Goal: Task Accomplishment & Management: Use online tool/utility

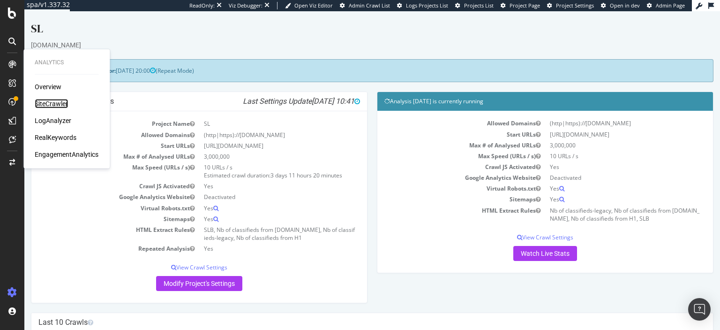
click at [52, 106] on div "SiteCrawler" at bounding box center [51, 103] width 33 height 9
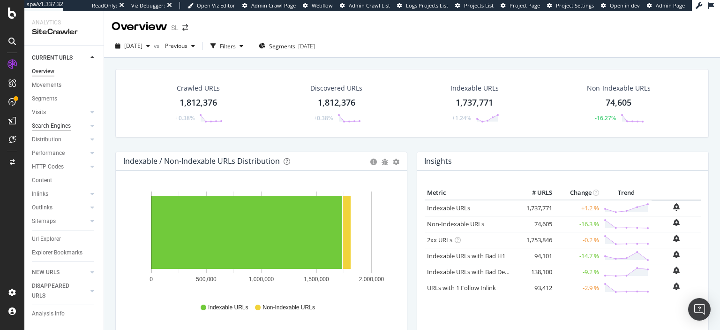
click at [60, 128] on div "Search Engines" at bounding box center [51, 126] width 39 height 10
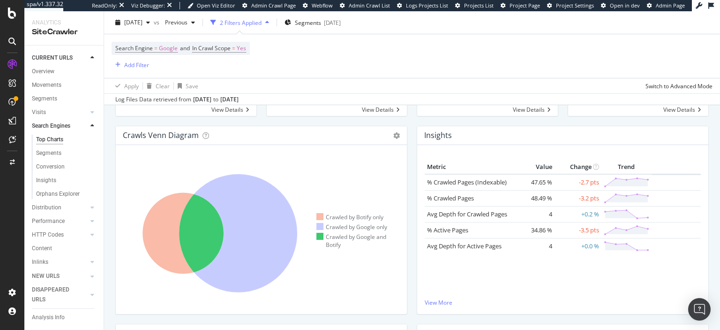
scroll to position [160, 0]
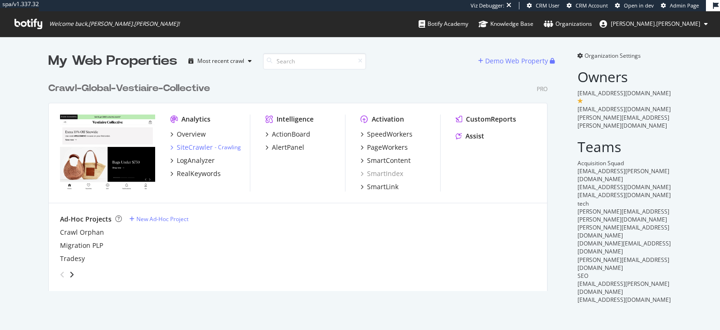
scroll to position [330, 720]
click at [202, 150] on div "SiteCrawler" at bounding box center [195, 146] width 36 height 9
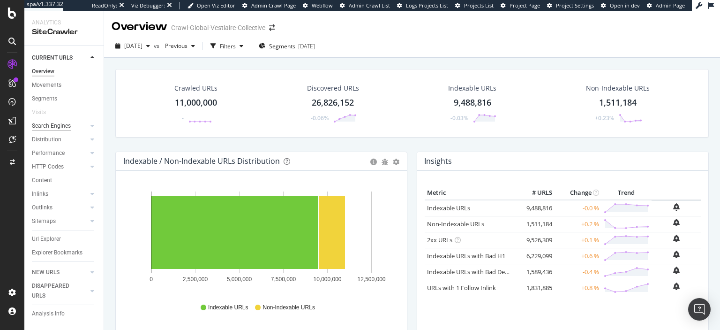
click at [62, 128] on div "Search Engines" at bounding box center [51, 126] width 39 height 10
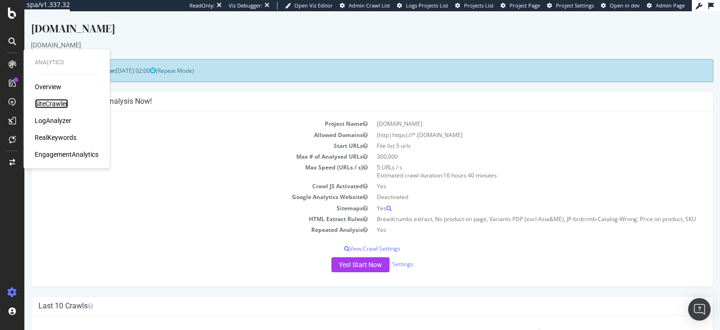
click at [59, 104] on div "SiteCrawler" at bounding box center [51, 103] width 33 height 9
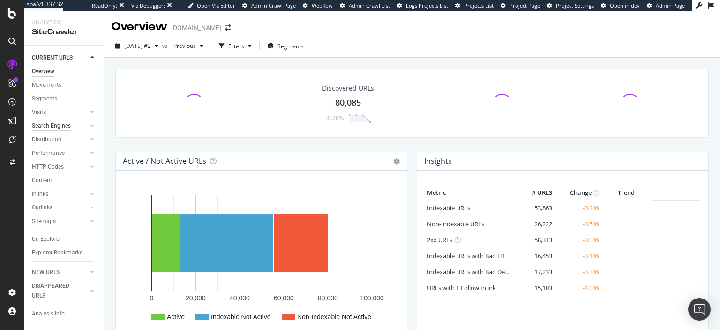
click at [53, 128] on div "Search Engines" at bounding box center [51, 126] width 39 height 10
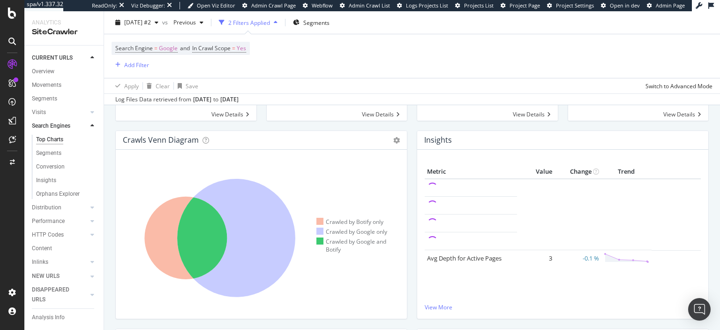
scroll to position [158, 0]
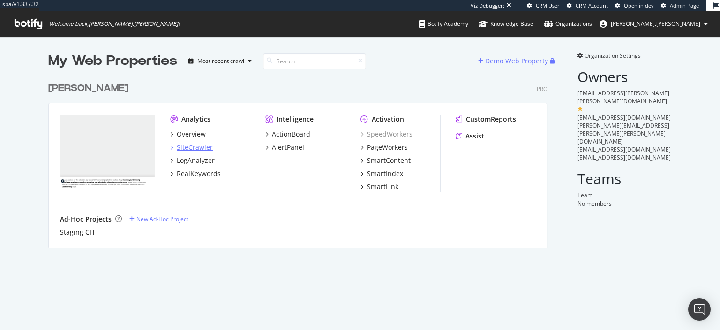
scroll to position [330, 720]
click at [195, 147] on div "SiteCrawler" at bounding box center [195, 146] width 36 height 9
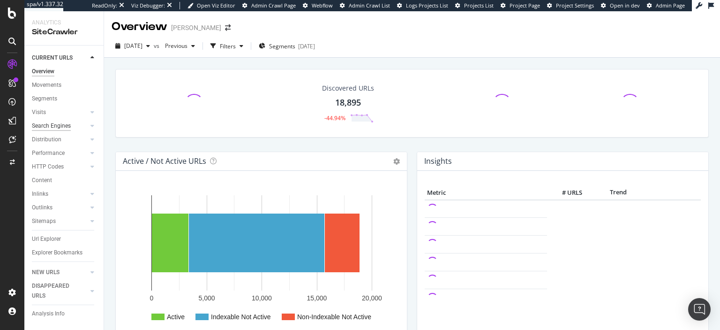
click at [50, 128] on div "Search Engines" at bounding box center [51, 126] width 39 height 10
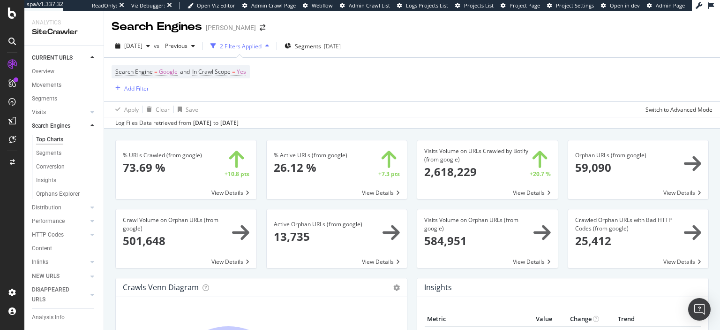
click at [475, 225] on span at bounding box center [487, 238] width 141 height 59
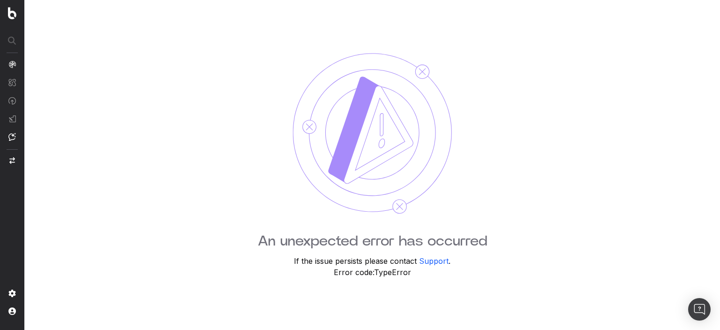
click at [497, 231] on div "An unexpected error has occurred If the issue persists please contact Support .…" at bounding box center [372, 165] width 696 height 330
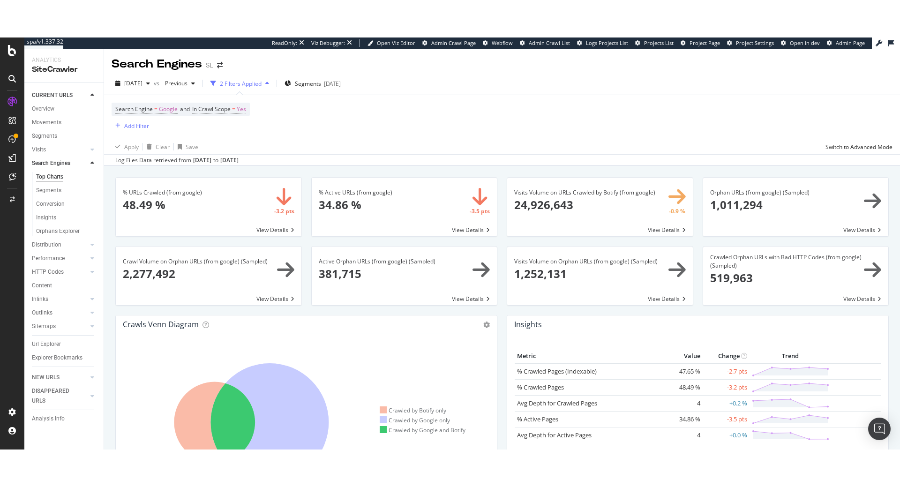
scroll to position [160, 0]
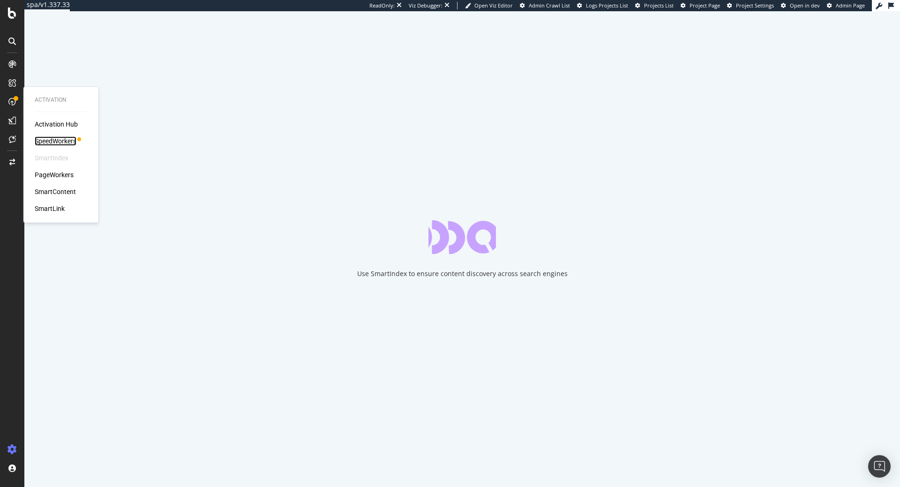
click at [75, 138] on div "SpeedWorkers" at bounding box center [56, 140] width 42 height 9
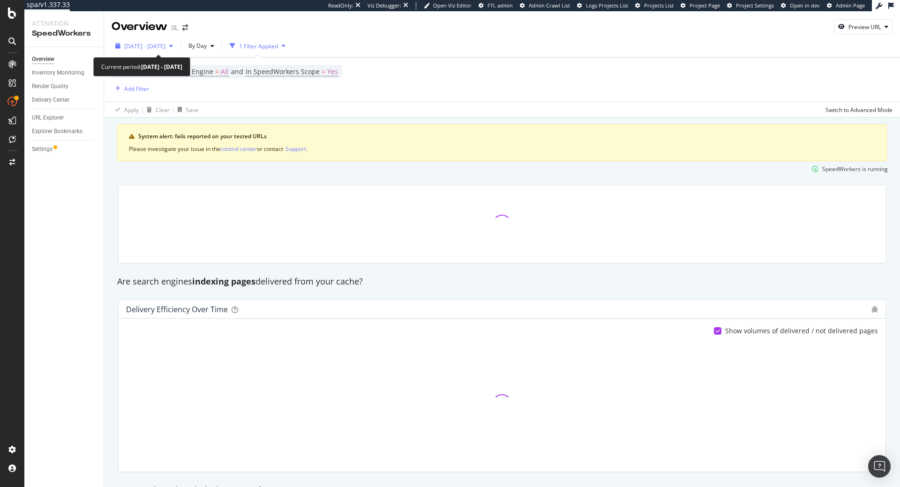
click at [133, 42] on div "[DATE] - [DATE]" at bounding box center [144, 46] width 65 height 14
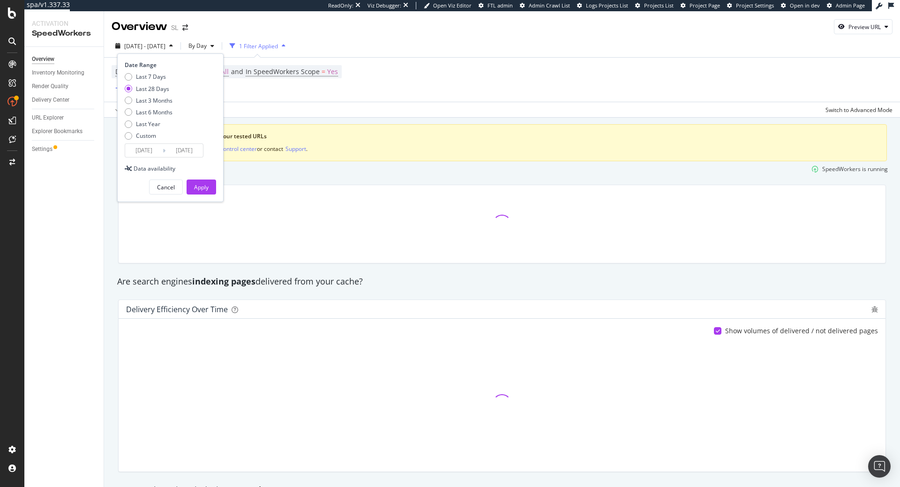
click at [152, 156] on input "[DATE]" at bounding box center [143, 150] width 37 height 13
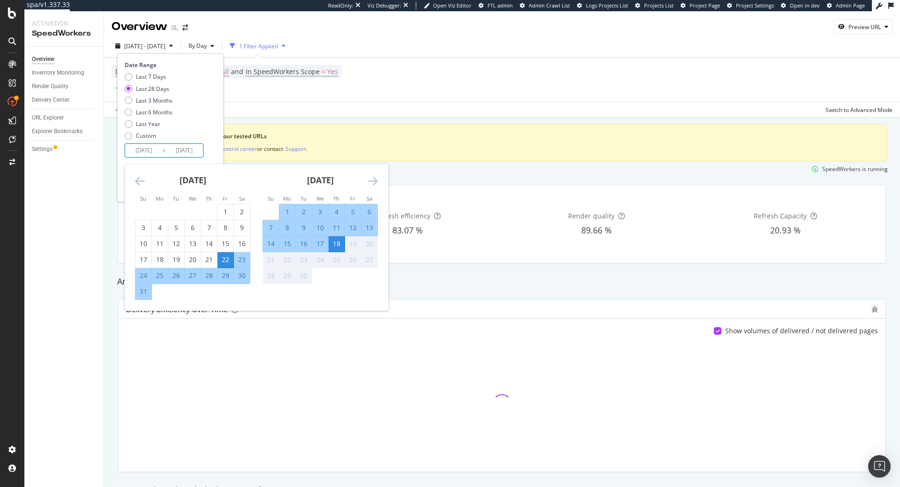
click at [138, 182] on icon "Move backward to switch to the previous month." at bounding box center [140, 180] width 10 height 11
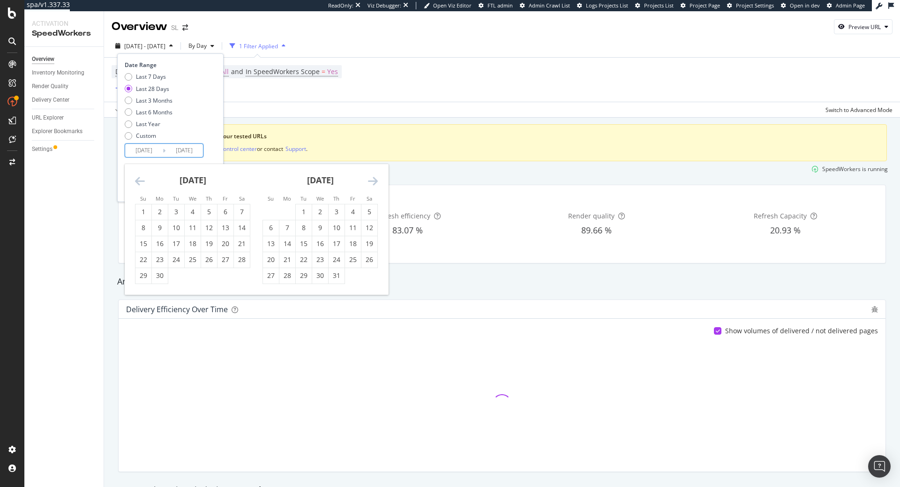
click at [138, 182] on icon "Move backward to switch to the previous month." at bounding box center [140, 180] width 10 height 11
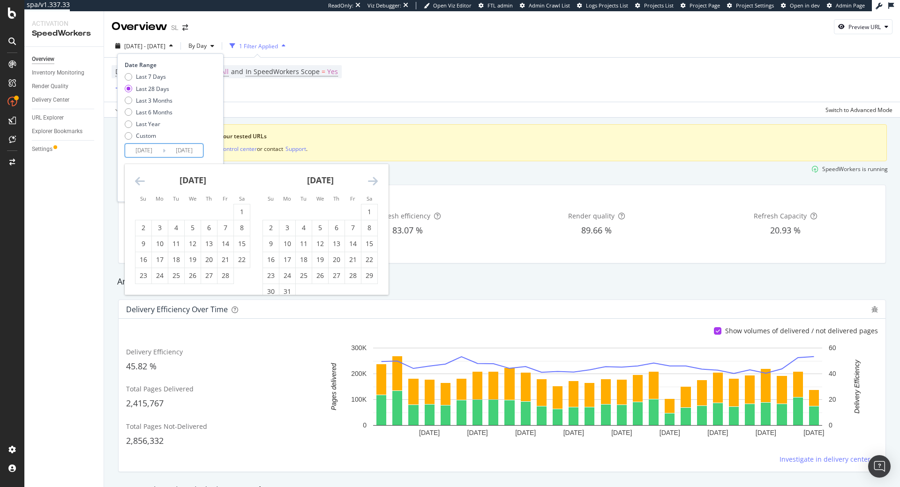
click at [138, 182] on icon "Move backward to switch to the previous month." at bounding box center [140, 180] width 10 height 11
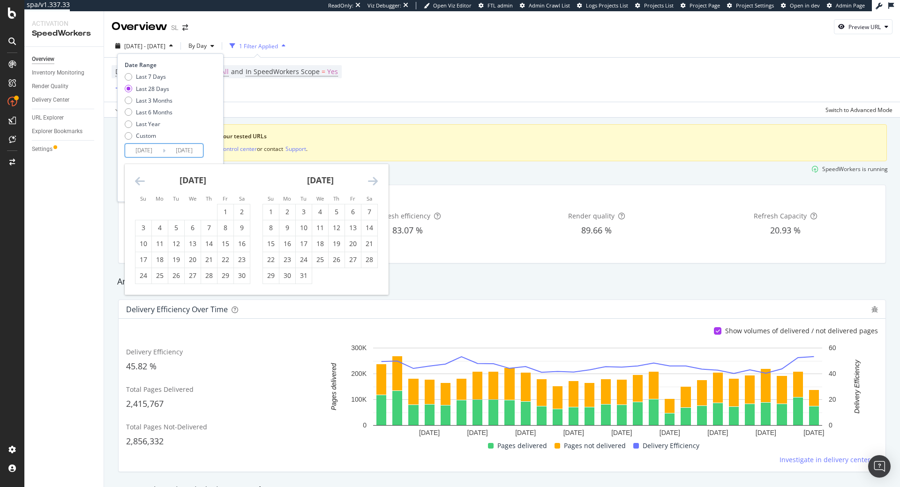
click at [138, 182] on icon "Move backward to switch to the previous month." at bounding box center [140, 180] width 10 height 11
click at [139, 180] on icon "Move backward to switch to the previous month." at bounding box center [140, 180] width 10 height 11
click at [140, 180] on icon "Move backward to switch to the previous month." at bounding box center [140, 180] width 10 height 11
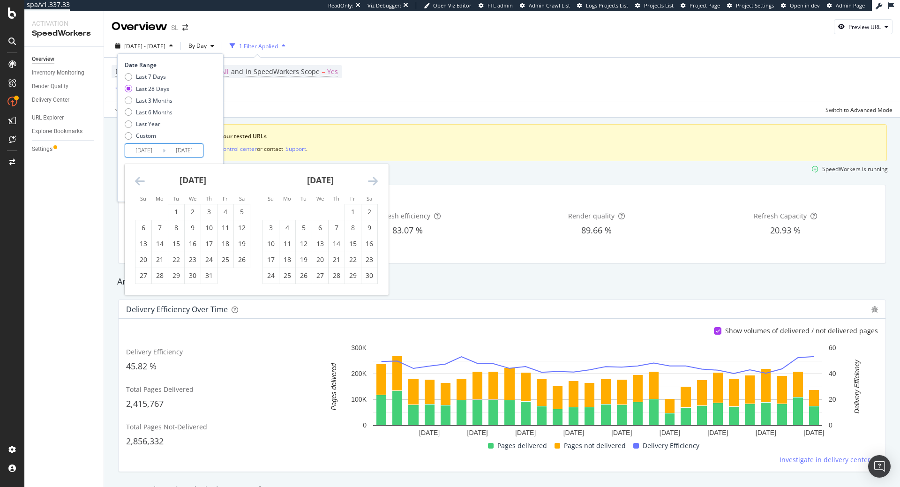
click at [140, 180] on icon "Move backward to switch to the previous month." at bounding box center [140, 180] width 10 height 11
click at [136, 180] on icon "Move backward to switch to the previous month." at bounding box center [140, 180] width 10 height 11
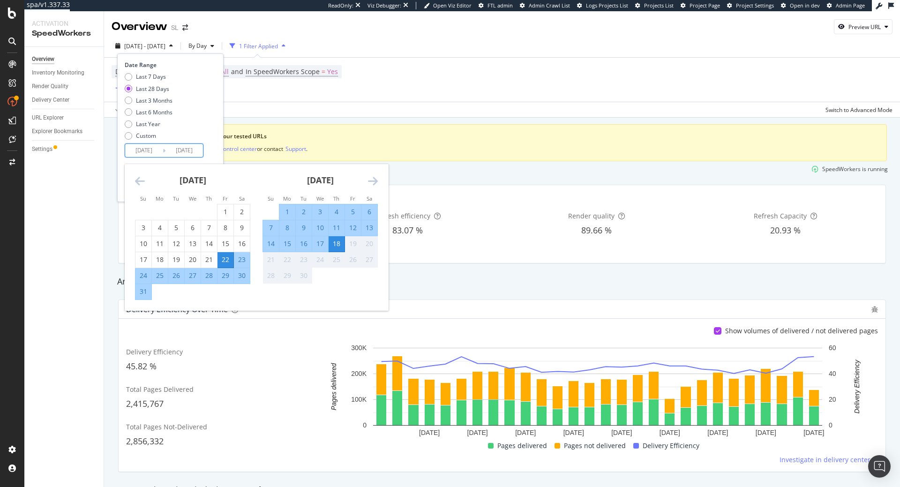
click at [172, 153] on input "2025/09/18" at bounding box center [183, 150] width 37 height 13
click at [139, 180] on icon "Move backward to switch to the previous month." at bounding box center [140, 180] width 10 height 11
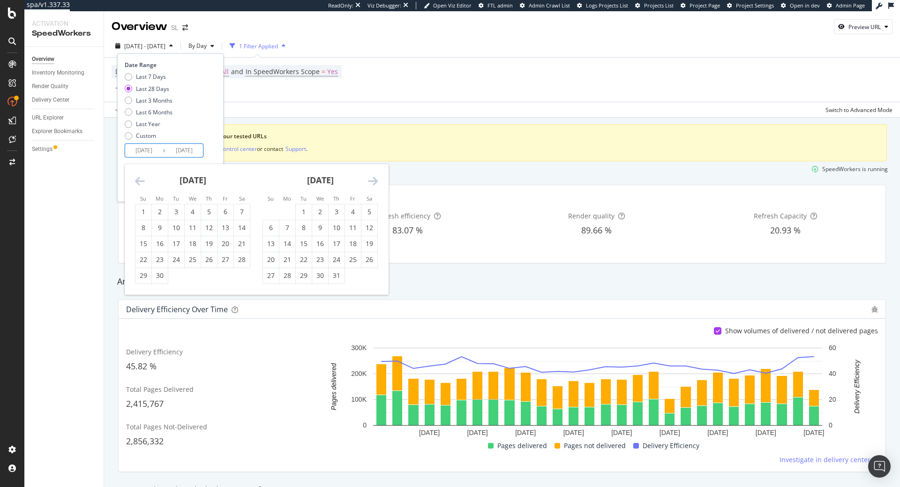
click at [139, 180] on icon "Move backward to switch to the previous month." at bounding box center [140, 180] width 10 height 11
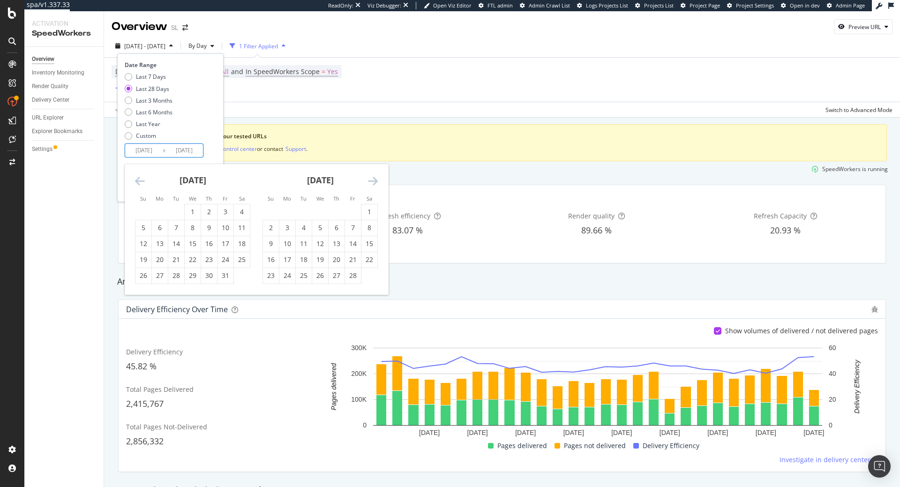
click at [139, 180] on icon "Move backward to switch to the previous month." at bounding box center [140, 180] width 10 height 11
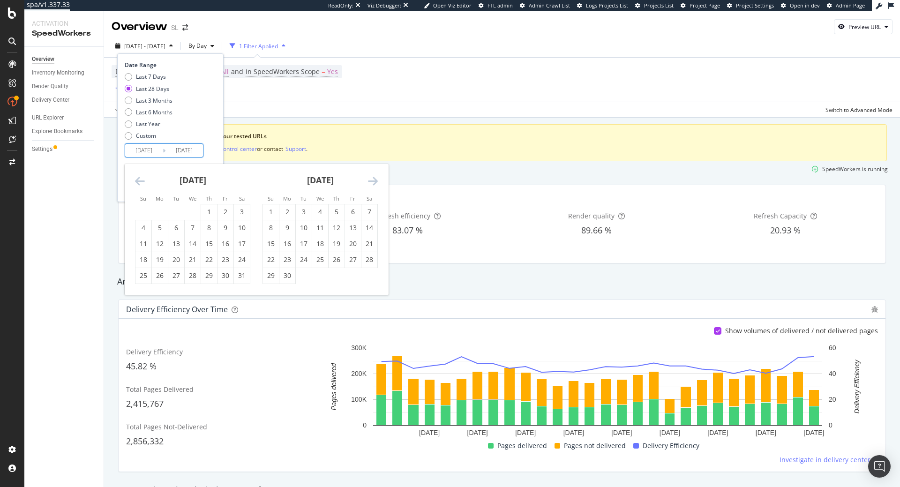
click at [139, 180] on icon "Move backward to switch to the previous month." at bounding box center [140, 180] width 10 height 11
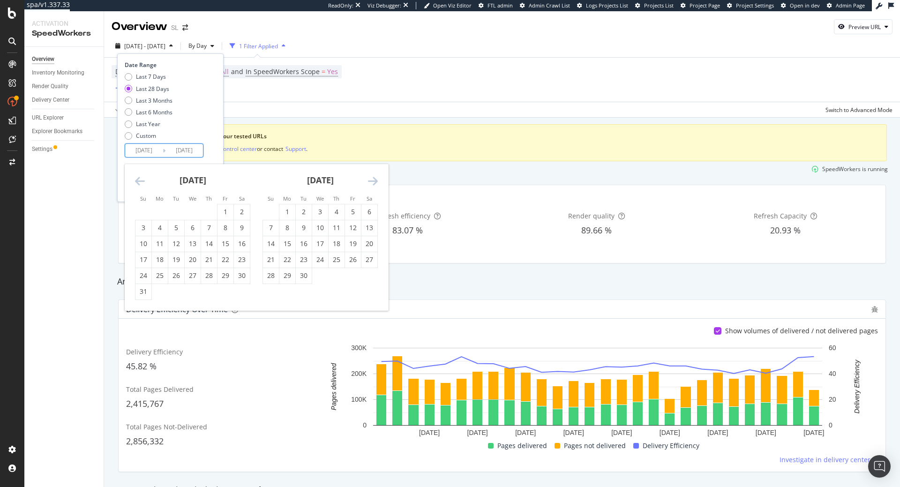
click at [139, 180] on icon "Move backward to switch to the previous month." at bounding box center [140, 180] width 10 height 11
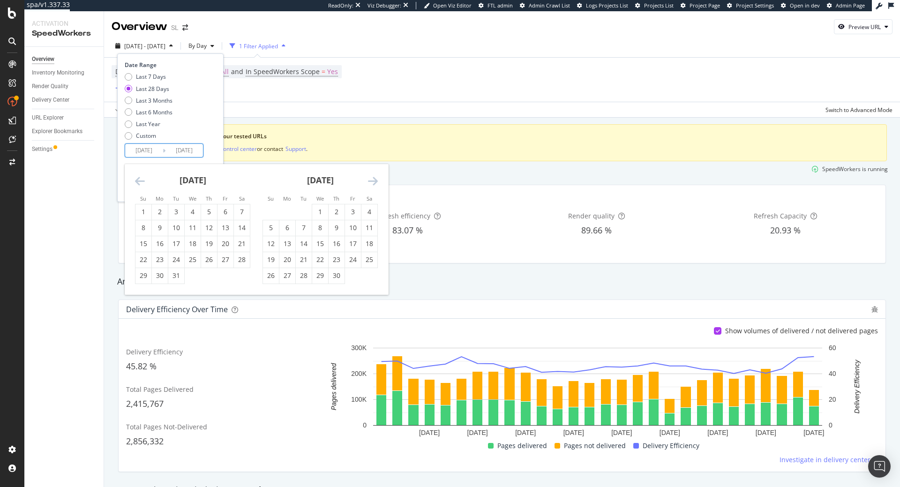
click at [139, 180] on icon "Move backward to switch to the previous month." at bounding box center [140, 180] width 10 height 11
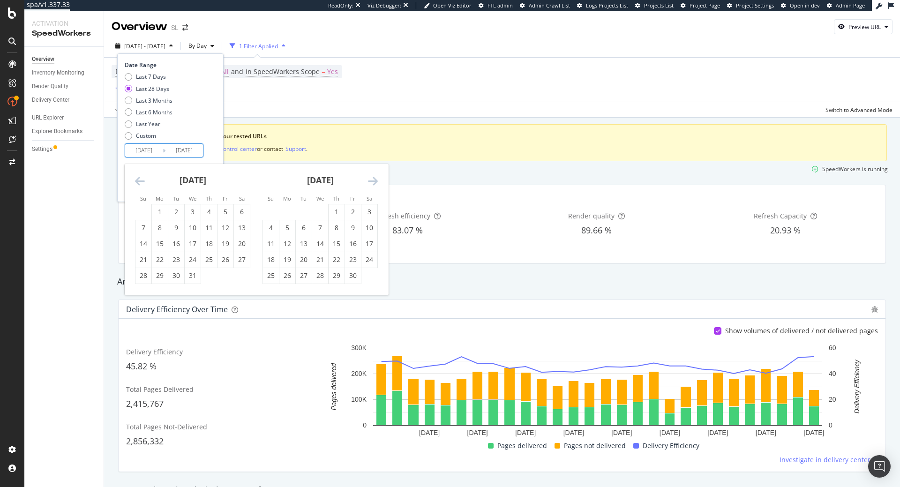
click at [139, 180] on icon "Move backward to switch to the previous month." at bounding box center [140, 180] width 10 height 11
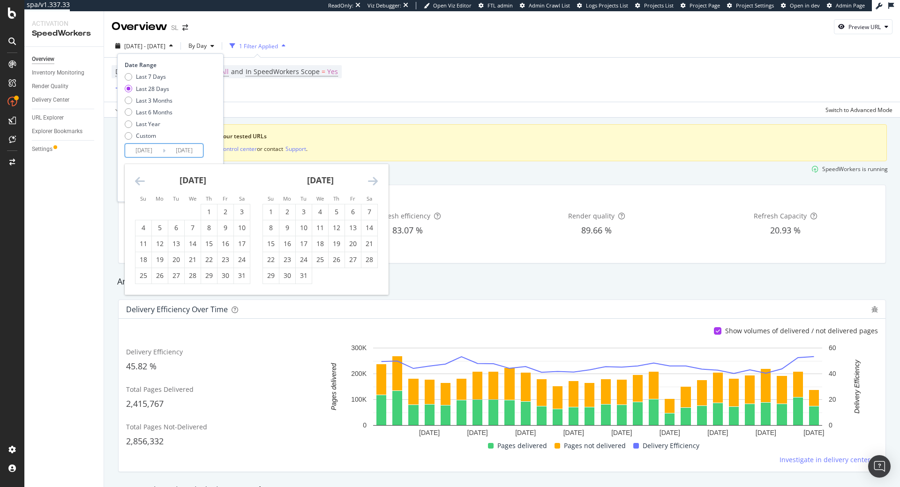
click at [139, 180] on icon "Move backward to switch to the previous month." at bounding box center [140, 180] width 10 height 11
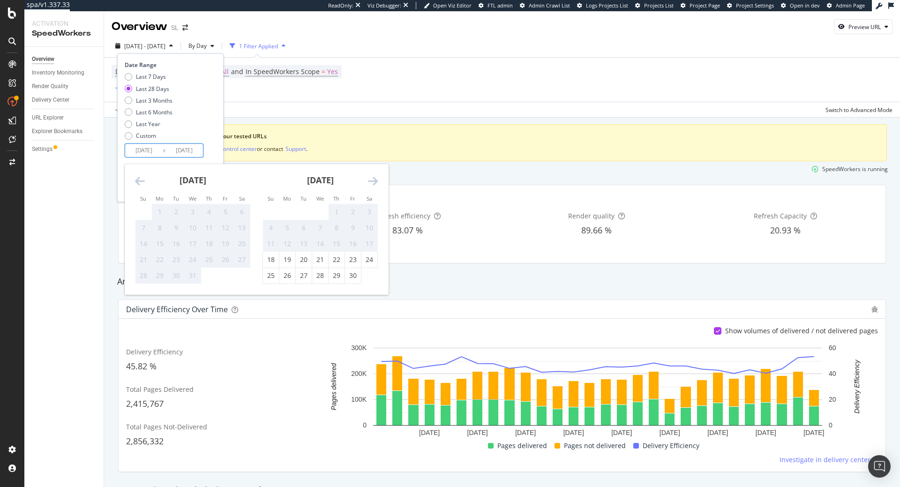
click at [139, 180] on icon "Move backward to switch to the previous month." at bounding box center [140, 180] width 10 height 11
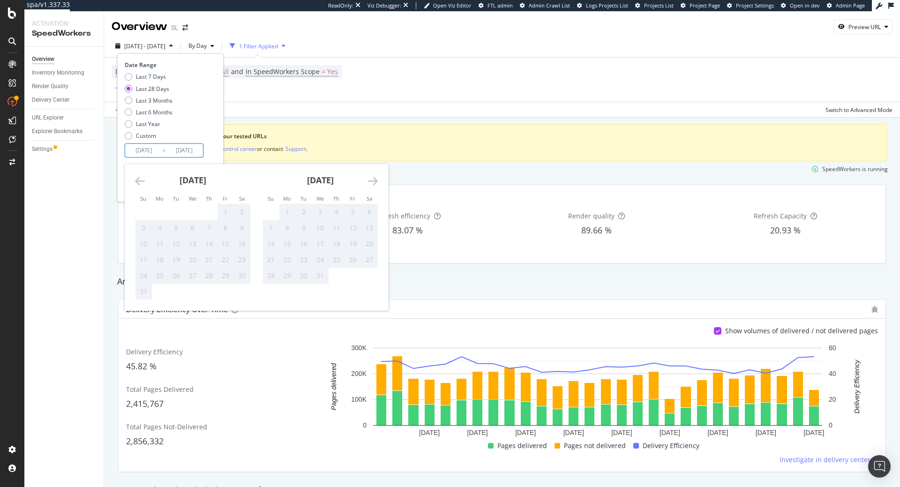
click at [139, 180] on icon "Move backward to switch to the previous month." at bounding box center [140, 180] width 10 height 11
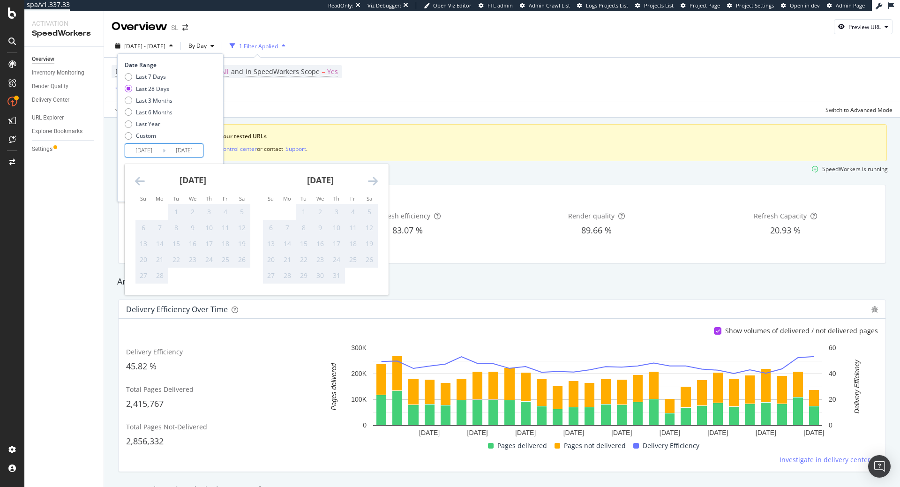
click at [373, 187] on div "March 2022" at bounding box center [319, 184] width 115 height 40
click at [375, 180] on icon "Move forward to switch to the next month." at bounding box center [373, 180] width 10 height 11
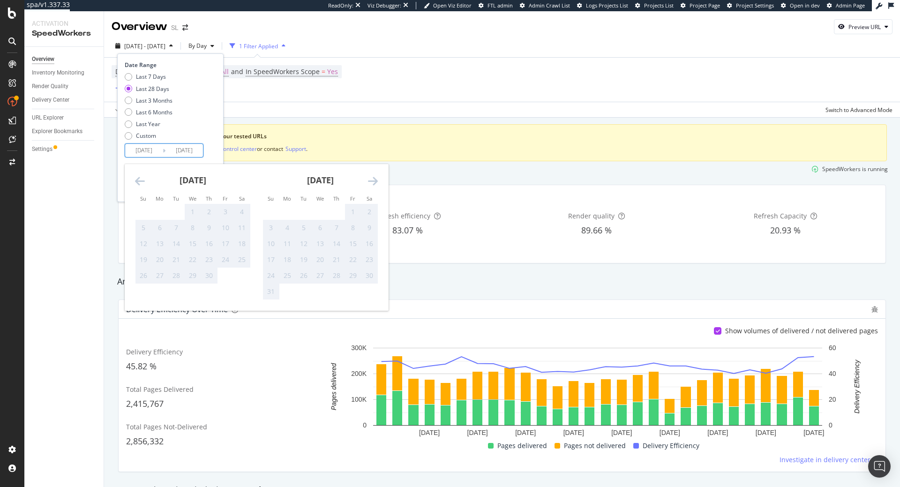
click at [375, 180] on icon "Move forward to switch to the next month." at bounding box center [373, 180] width 10 height 11
click at [281, 262] on div "19" at bounding box center [287, 259] width 16 height 9
type input "2022/09/19"
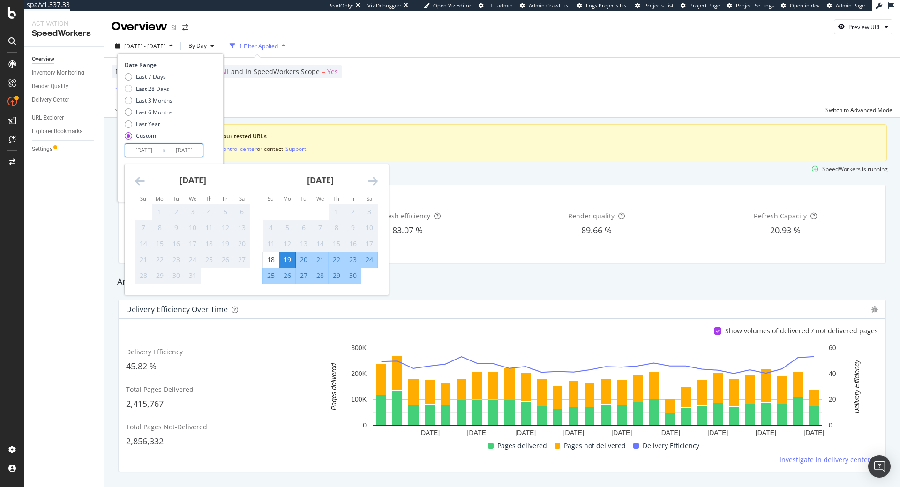
click at [287, 260] on div "19" at bounding box center [287, 259] width 16 height 9
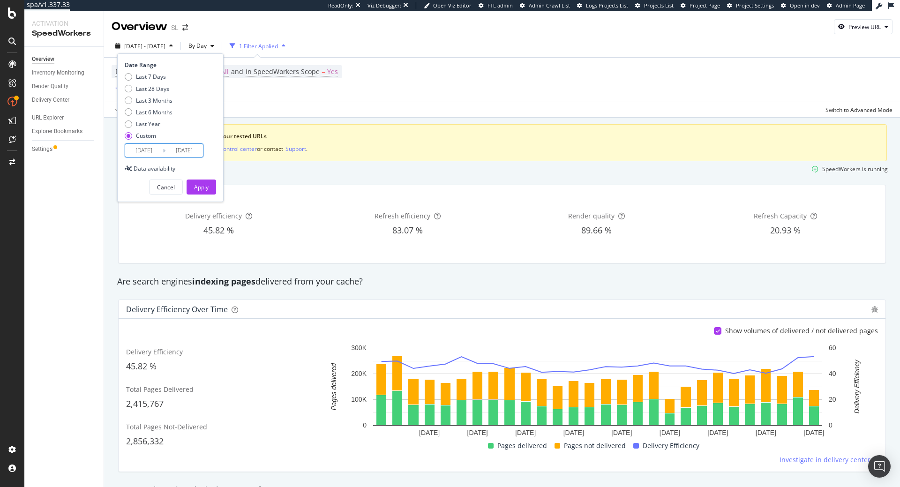
click at [193, 152] on input "2022/09/19" at bounding box center [183, 150] width 37 height 13
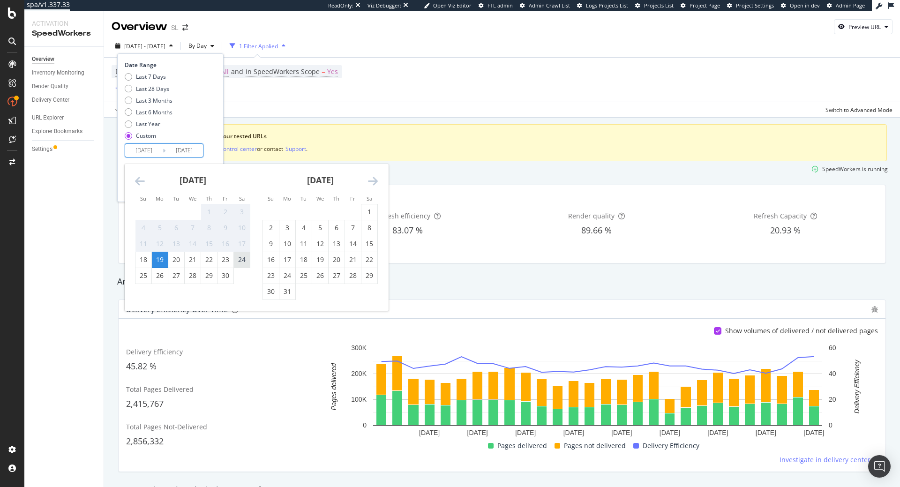
click at [240, 261] on div "24" at bounding box center [242, 259] width 16 height 9
type input "2022/09/24"
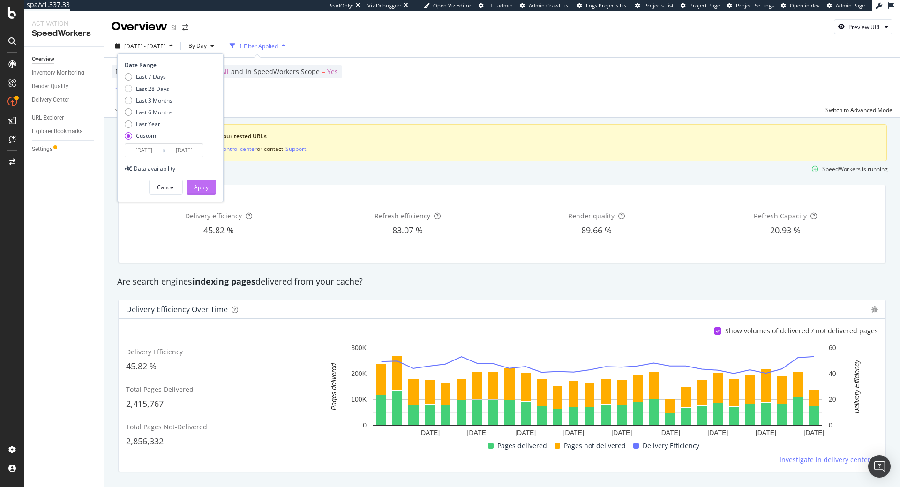
click at [216, 190] on button "Apply" at bounding box center [202, 187] width 30 height 15
